Goal: Task Accomplishment & Management: Manage account settings

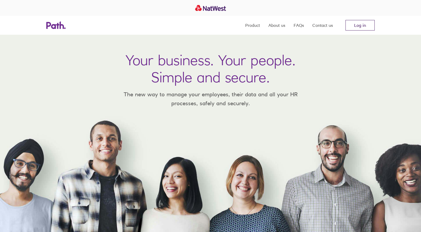
click at [366, 23] on link "Log in" at bounding box center [360, 25] width 29 height 11
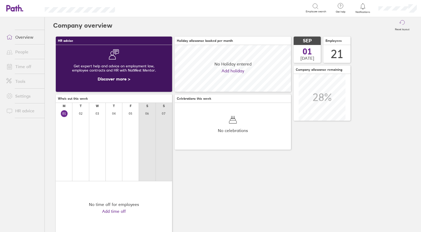
scroll to position [47, 116]
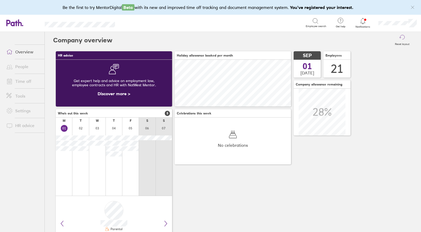
click at [22, 65] on link "People" at bounding box center [23, 66] width 42 height 11
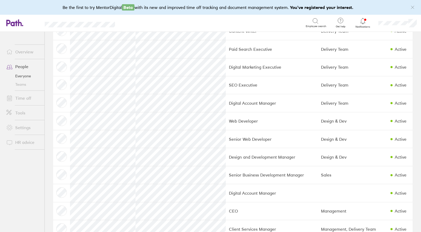
scroll to position [216, 0]
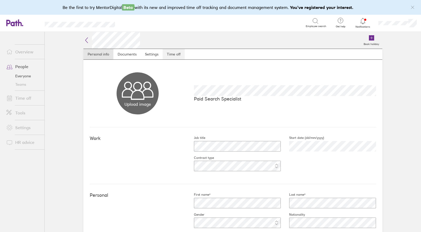
click at [181, 53] on link "Time off" at bounding box center [174, 54] width 22 height 11
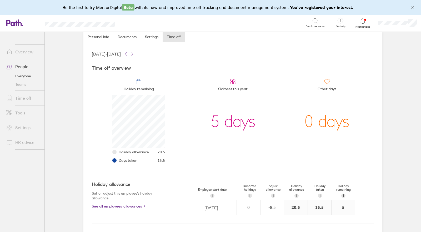
scroll to position [16, 0]
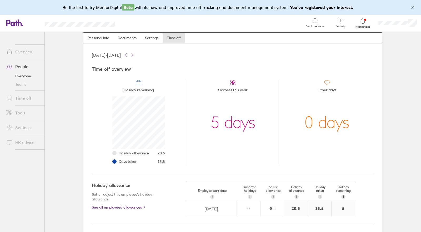
click at [22, 76] on link "Everyone" at bounding box center [23, 76] width 42 height 8
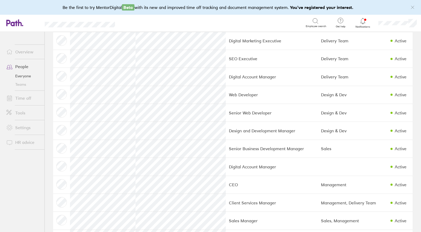
scroll to position [181, 0]
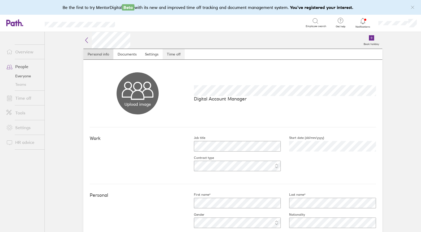
click at [173, 57] on link "Time off" at bounding box center [174, 54] width 22 height 11
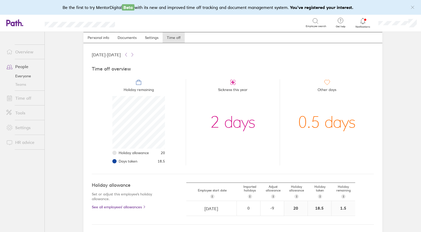
scroll to position [18, 0]
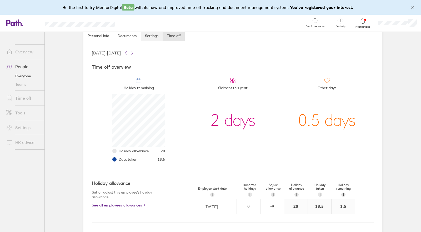
click at [156, 38] on link "Settings" at bounding box center [152, 36] width 22 height 11
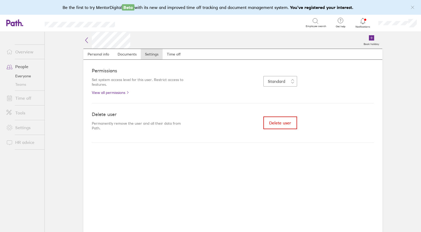
click at [282, 124] on span "Delete user" at bounding box center [280, 123] width 22 height 5
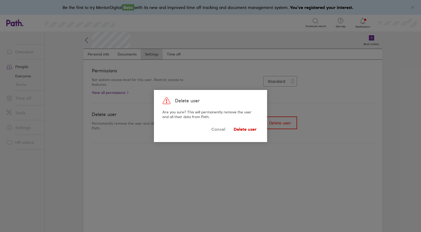
click at [238, 128] on span "Delete user" at bounding box center [245, 129] width 23 height 8
click at [243, 133] on button "Delete user" at bounding box center [245, 129] width 27 height 13
click at [246, 130] on span "Delete user" at bounding box center [245, 129] width 23 height 8
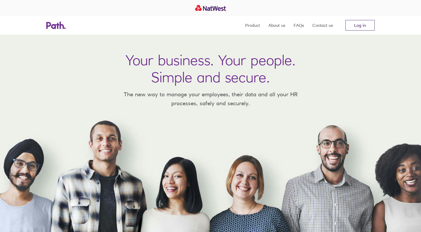
click at [361, 25] on link "Log in" at bounding box center [360, 25] width 29 height 11
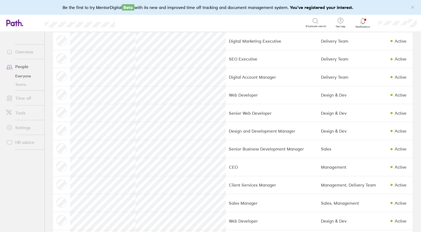
scroll to position [198, 0]
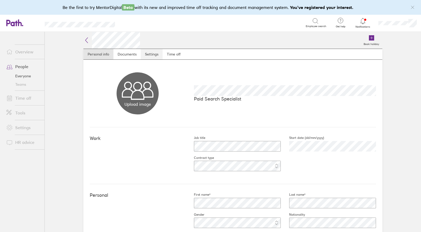
click at [158, 55] on link "Settings" at bounding box center [152, 54] width 22 height 11
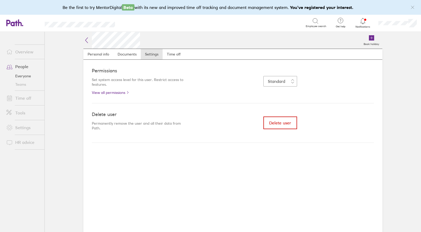
click at [280, 124] on span "Delete user" at bounding box center [280, 123] width 22 height 5
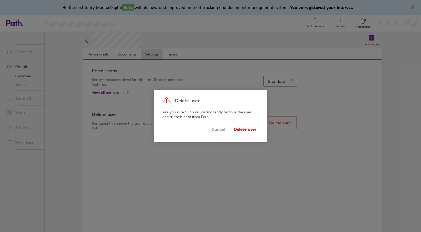
click at [248, 131] on span "Delete user" at bounding box center [245, 129] width 23 height 8
click at [217, 130] on span "Cancel" at bounding box center [218, 129] width 14 height 8
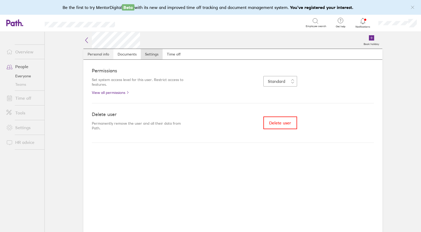
click at [101, 54] on link "Personal info" at bounding box center [98, 54] width 30 height 11
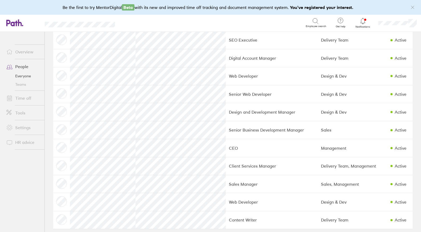
scroll to position [179, 0]
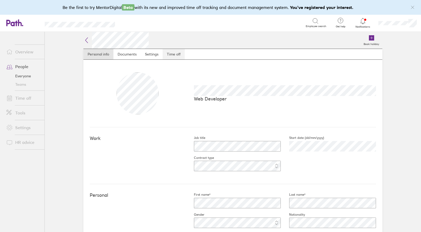
click at [177, 55] on link "Time off" at bounding box center [174, 54] width 22 height 11
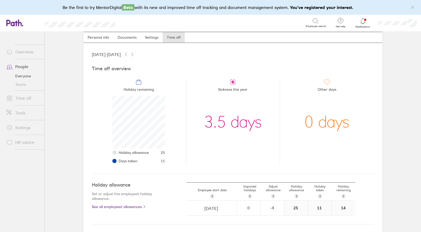
scroll to position [20, 0]
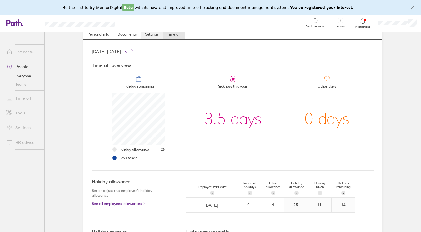
click at [153, 35] on link "Settings" at bounding box center [152, 34] width 22 height 11
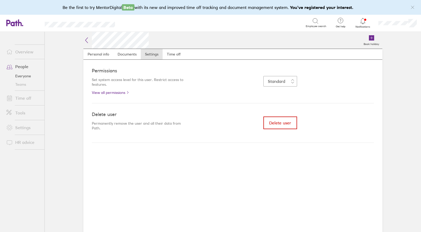
click at [290, 125] on span "Delete user" at bounding box center [280, 123] width 22 height 5
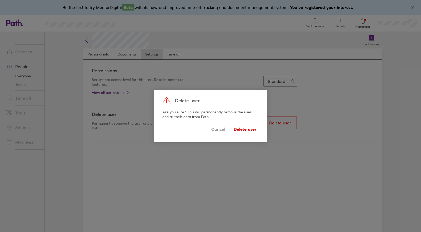
click at [238, 131] on span "Delete user" at bounding box center [245, 129] width 23 height 8
click at [247, 129] on span "Delete user" at bounding box center [245, 129] width 23 height 8
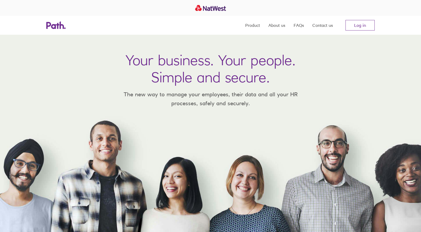
click at [412, 28] on div "Product About us FAQs Contact us Log in" at bounding box center [210, 25] width 421 height 19
